Goal: Participate in discussion: Engage in conversation with other users on a specific topic

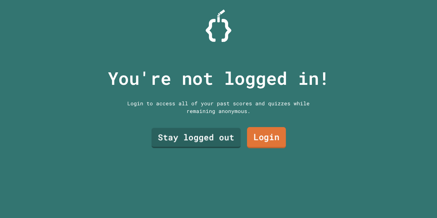
click at [262, 135] on link "Login" at bounding box center [266, 137] width 39 height 21
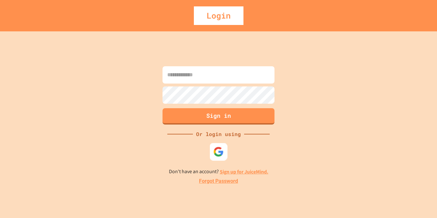
click at [223, 151] on img at bounding box center [218, 151] width 11 height 11
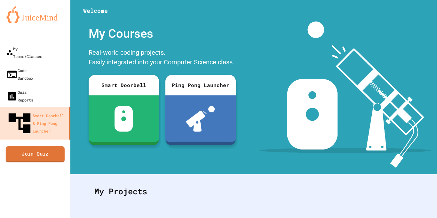
click at [28, 146] on link "Join Quiz" at bounding box center [35, 154] width 59 height 16
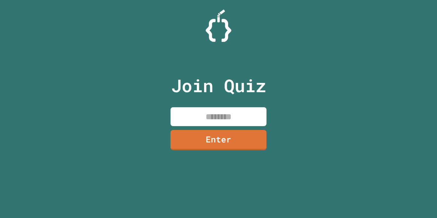
click at [190, 113] on input at bounding box center [218, 116] width 96 height 19
paste input "********"
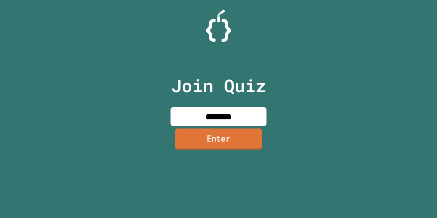
type input "********"
click at [196, 144] on link "Enter" at bounding box center [218, 138] width 87 height 21
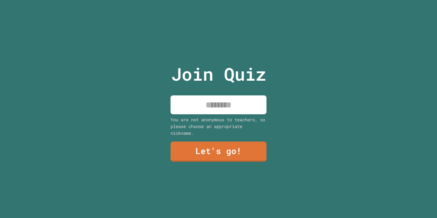
click at [200, 106] on input at bounding box center [218, 104] width 96 height 19
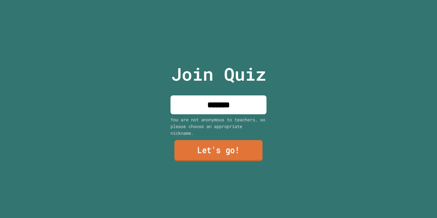
type input "*******"
click at [221, 155] on link "Let's go!" at bounding box center [218, 150] width 88 height 21
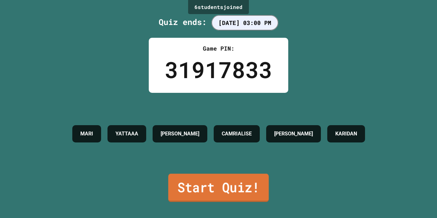
click at [188, 180] on link "Start Quiz!" at bounding box center [218, 188] width 100 height 28
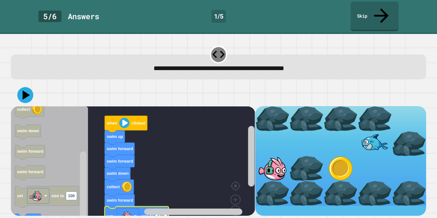
click at [158, 213] on text "100" at bounding box center [161, 215] width 7 height 5
click at [136, 208] on rect "Blockly Workspace" at bounding box center [128, 215] width 22 height 15
click at [162, 213] on text "100" at bounding box center [161, 215] width 7 height 5
type input "***"
click at [30, 87] on icon at bounding box center [25, 95] width 17 height 17
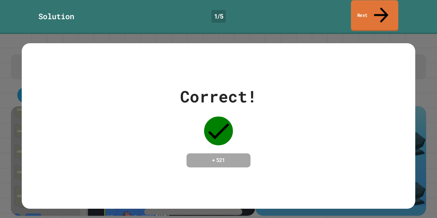
click at [379, 6] on icon at bounding box center [380, 15] width 21 height 23
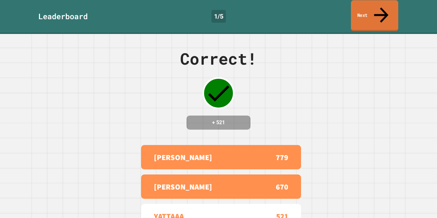
click at [378, 5] on icon at bounding box center [380, 15] width 21 height 23
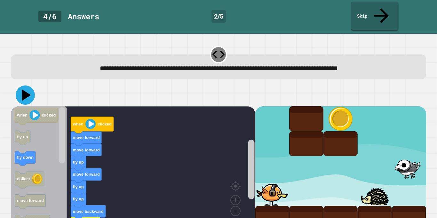
click at [25, 89] on icon at bounding box center [26, 94] width 9 height 11
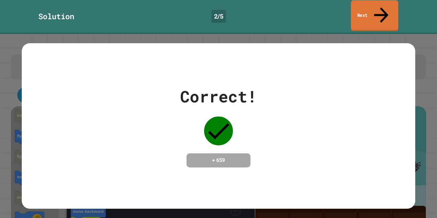
click at [366, 9] on link "Next" at bounding box center [374, 15] width 47 height 31
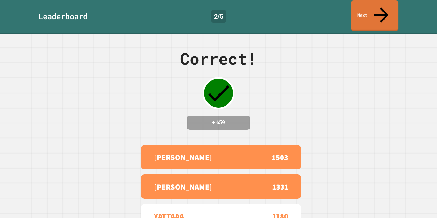
click at [366, 9] on link "Next" at bounding box center [374, 15] width 47 height 31
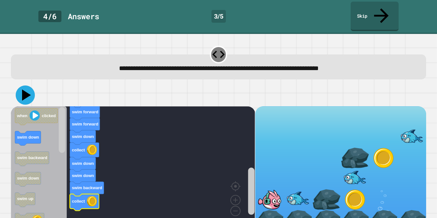
click at [22, 85] on icon at bounding box center [25, 94] width 19 height 19
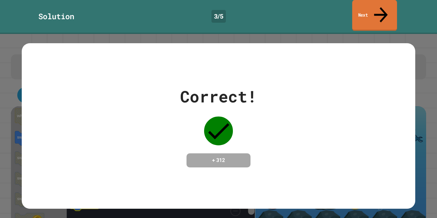
click at [379, 7] on icon at bounding box center [380, 14] width 20 height 23
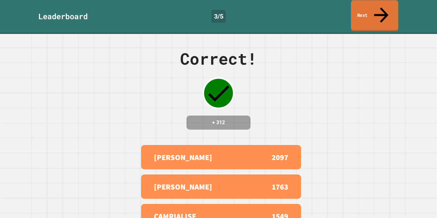
click at [376, 9] on link "Next" at bounding box center [374, 15] width 47 height 31
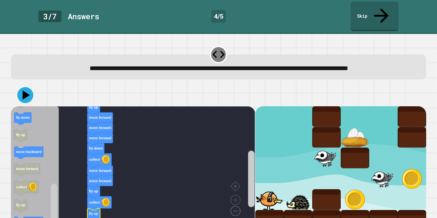
click at [236, 197] on image "Blockly Workspace" at bounding box center [225, 196] width 31 height 40
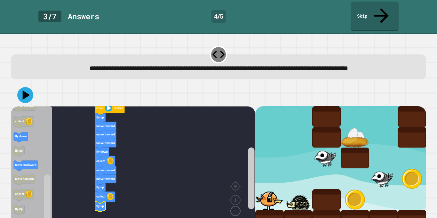
click at [236, 197] on image "Blockly Workspace" at bounding box center [225, 196] width 31 height 40
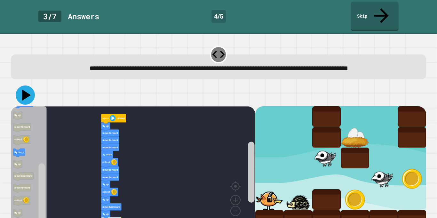
click at [24, 89] on icon at bounding box center [26, 94] width 9 height 11
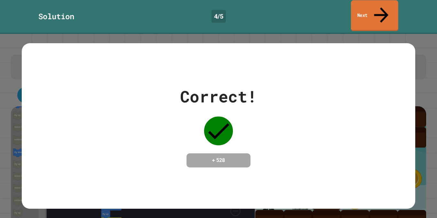
click at [363, 8] on link "Next" at bounding box center [374, 15] width 47 height 31
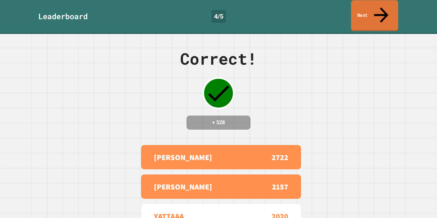
click at [364, 10] on link "Next" at bounding box center [374, 15] width 47 height 31
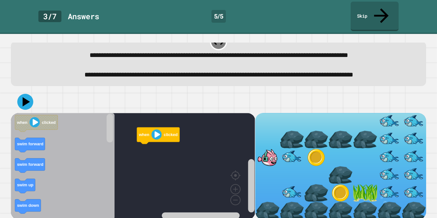
scroll to position [13, 0]
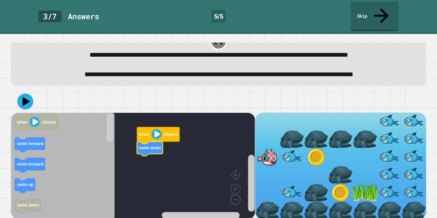
click at [238, 199] on image "Blockly Workspace" at bounding box center [225, 185] width 31 height 40
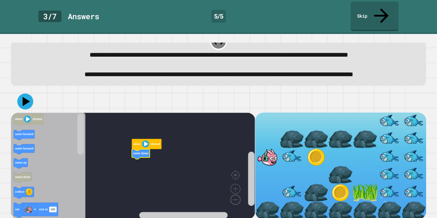
click at [238, 199] on image "Blockly Workspace" at bounding box center [225, 185] width 31 height 40
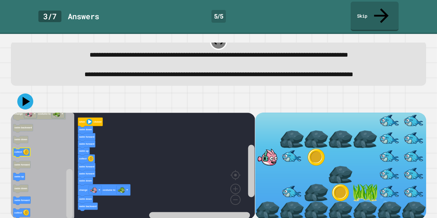
click at [15, 150] on icon "Blockly Workspace" at bounding box center [21, 153] width 17 height 10
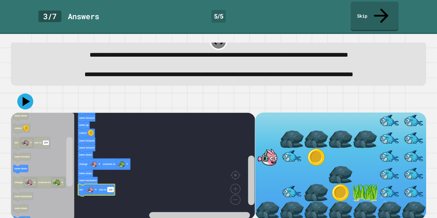
click at [111, 188] on text "100" at bounding box center [111, 189] width 4 height 3
type input "**"
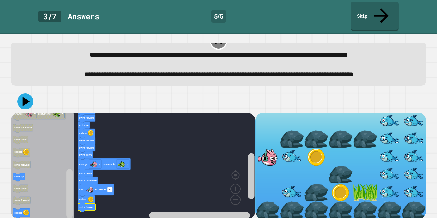
click at [29, 94] on icon at bounding box center [25, 101] width 16 height 16
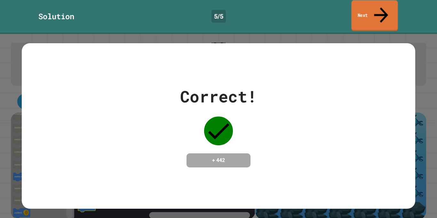
click at [390, 12] on link "Next" at bounding box center [374, 15] width 46 height 31
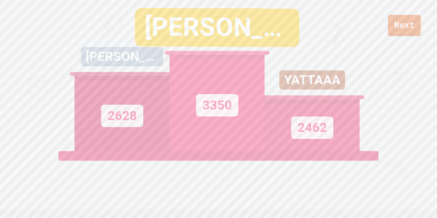
click at [404, 27] on link "Next" at bounding box center [404, 25] width 33 height 21
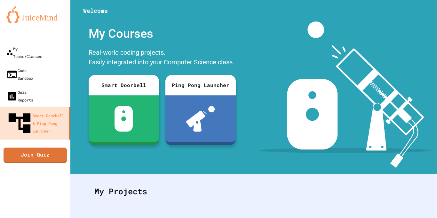
click at [417, 16] on icon "My Account" at bounding box center [417, 16] width 0 height 0
